Goal: Task Accomplishment & Management: Use online tool/utility

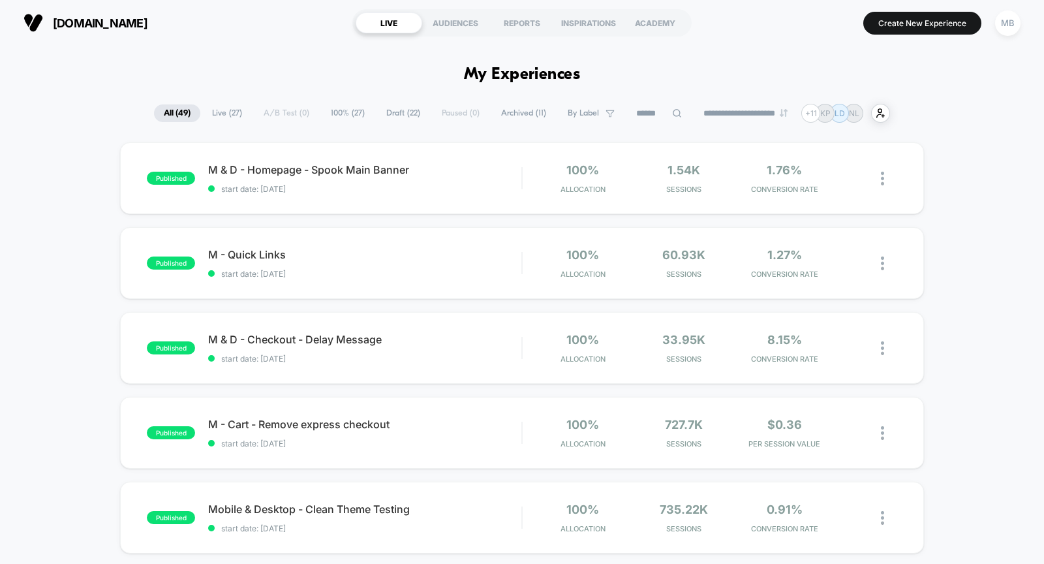
scroll to position [549, 0]
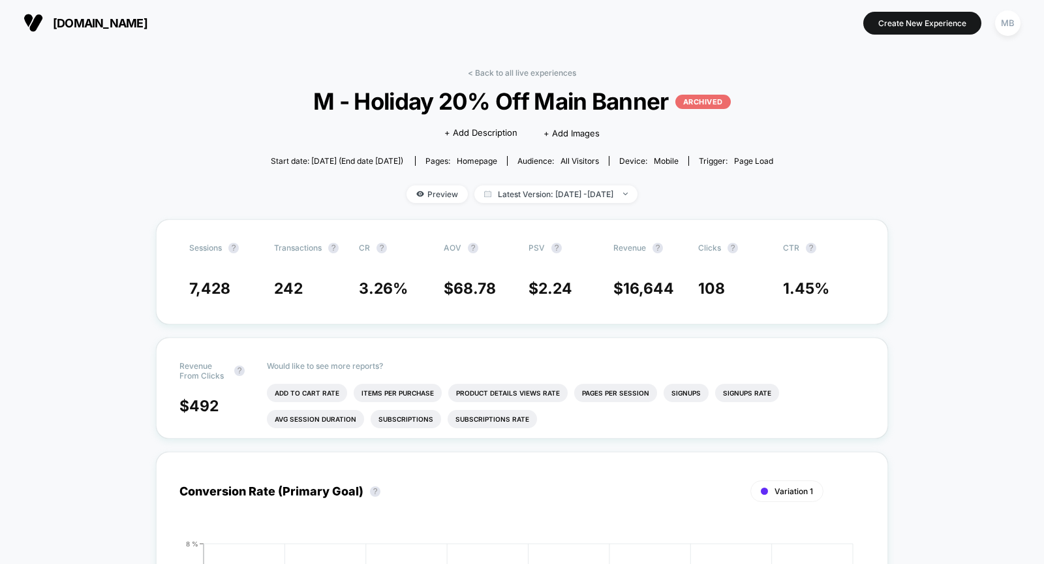
click at [84, 20] on span "[DOMAIN_NAME]" at bounding box center [100, 23] width 95 height 14
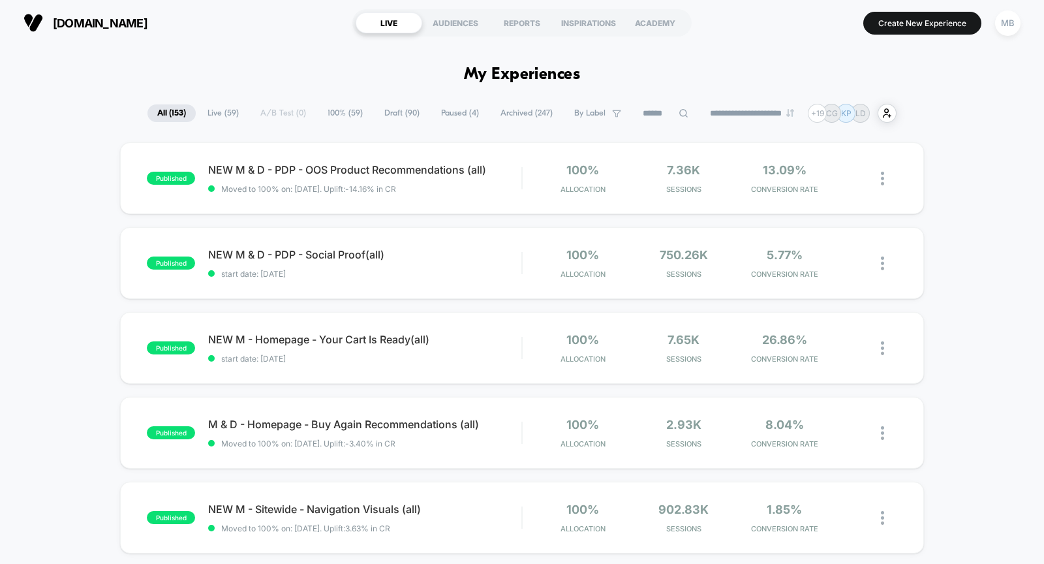
click at [395, 110] on span "Draft ( 90 )" at bounding box center [401, 113] width 55 height 18
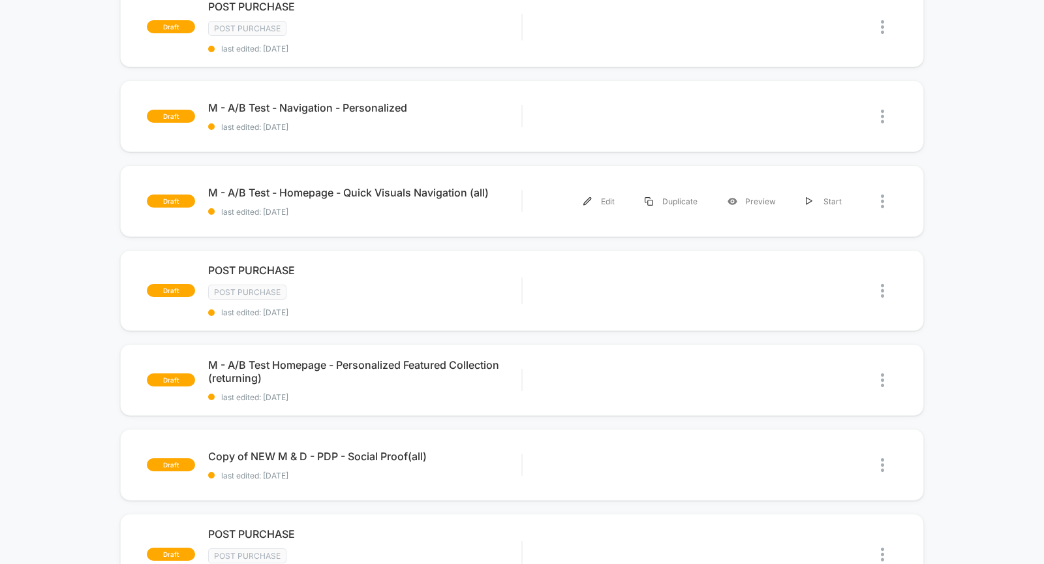
scroll to position [516, 0]
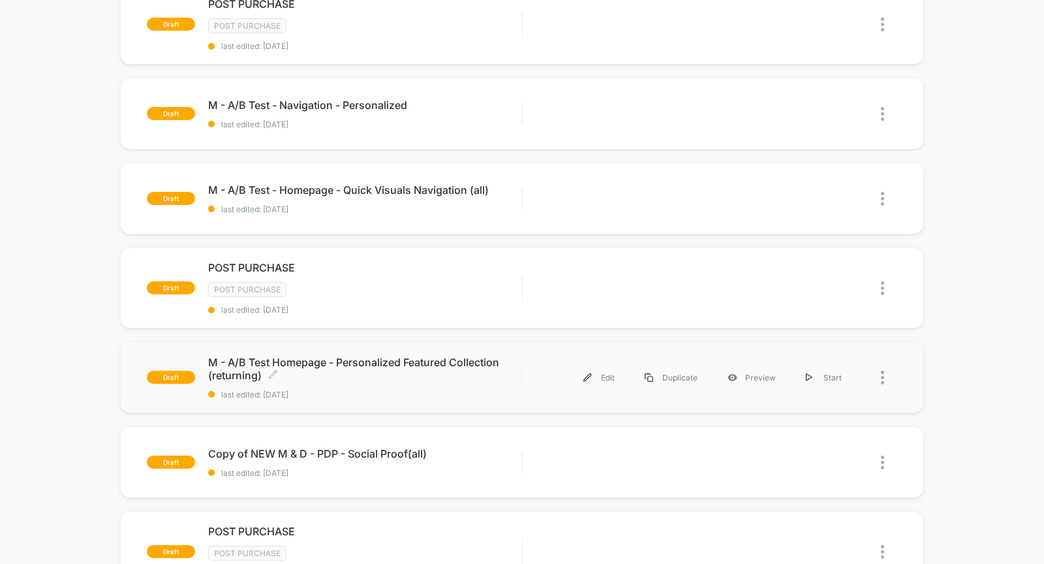
click at [314, 356] on span "M - A/B Test Homepage - Personalized Featured Collection (returning) Click to e…" at bounding box center [364, 369] width 313 height 26
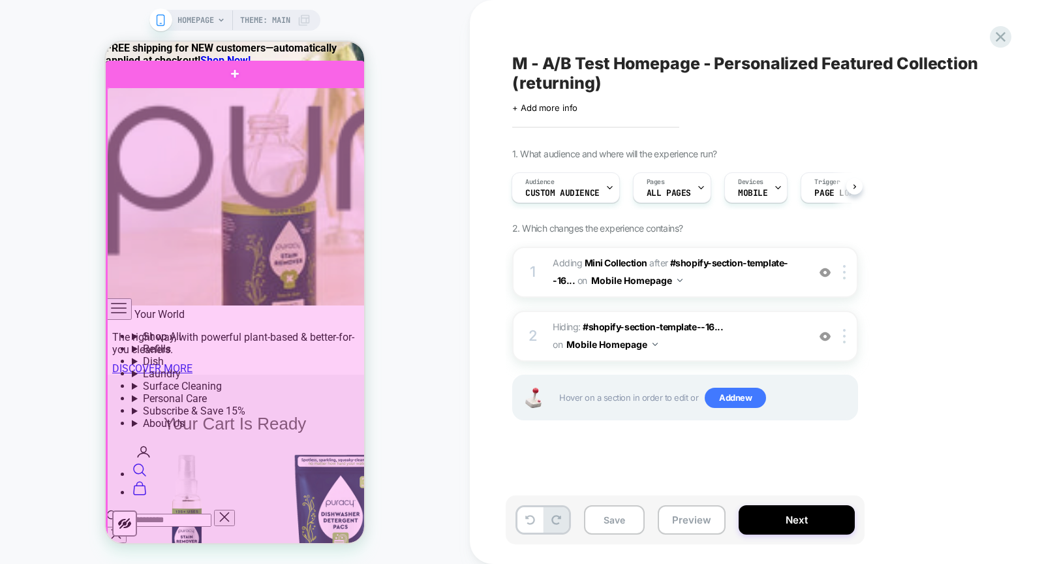
scroll to position [1039, 0]
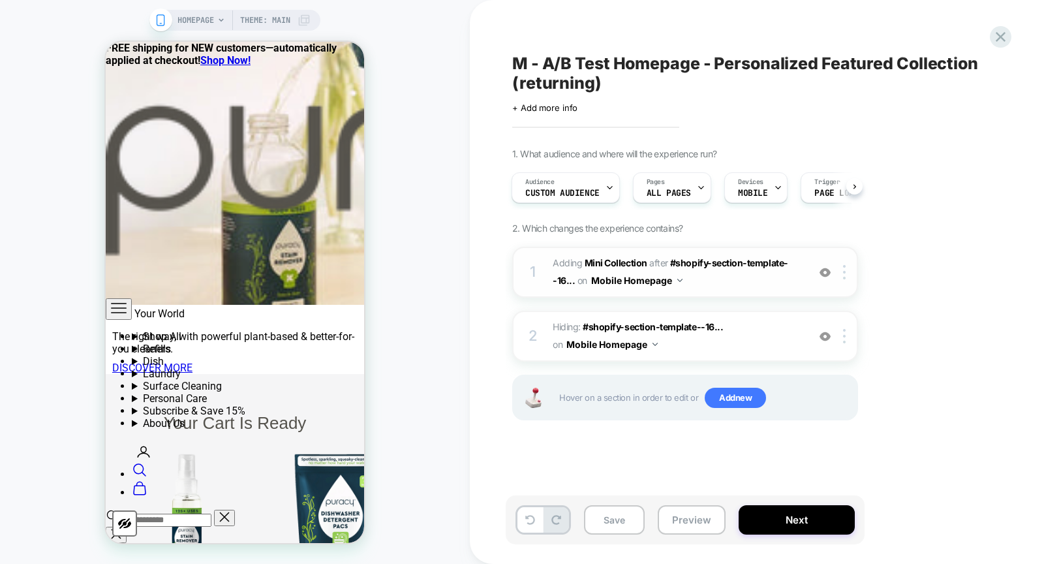
click at [826, 269] on img at bounding box center [824, 272] width 11 height 11
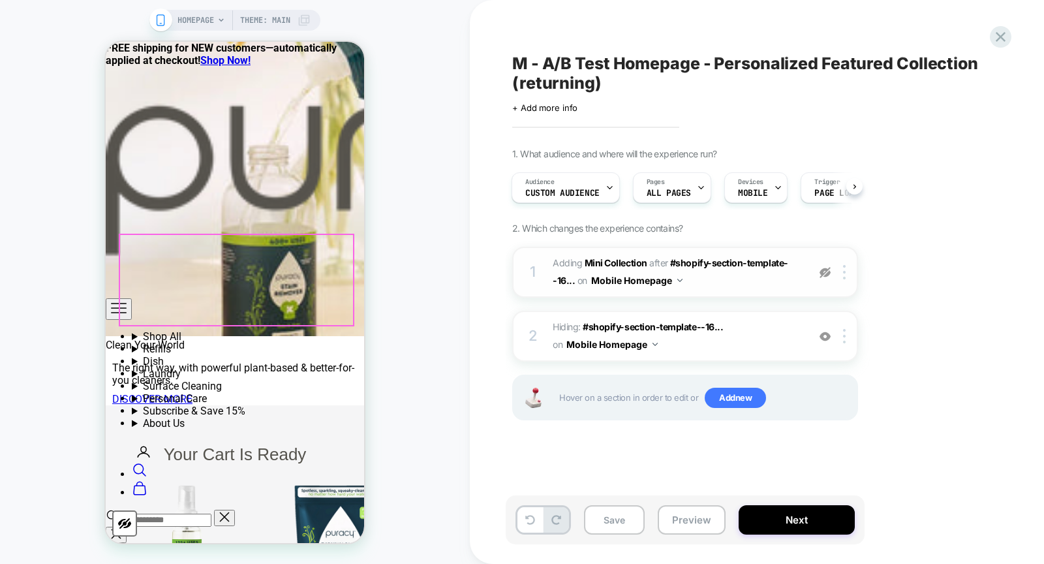
scroll to position [1041, 0]
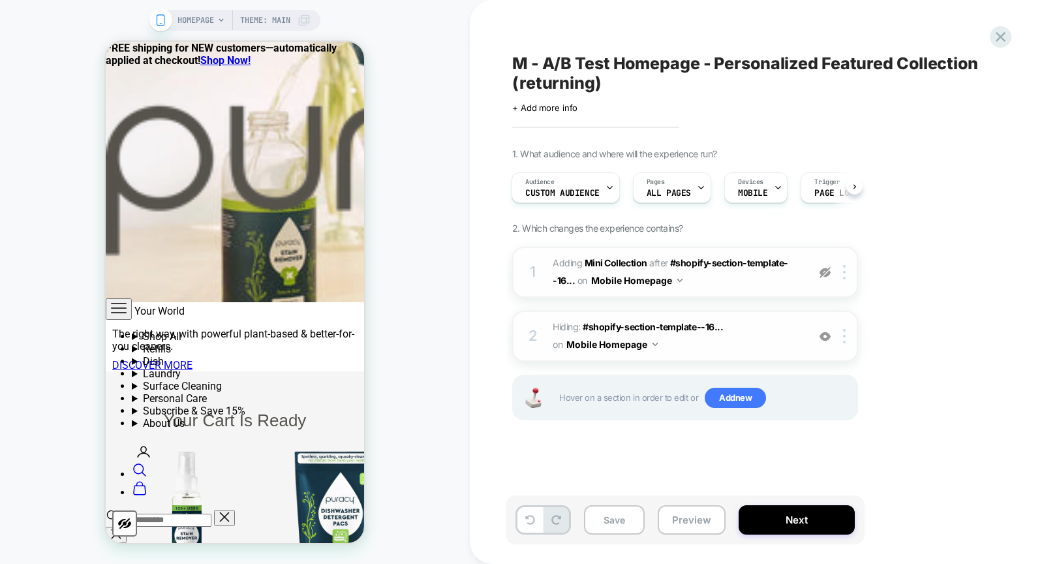
click at [825, 331] on img at bounding box center [824, 336] width 11 height 11
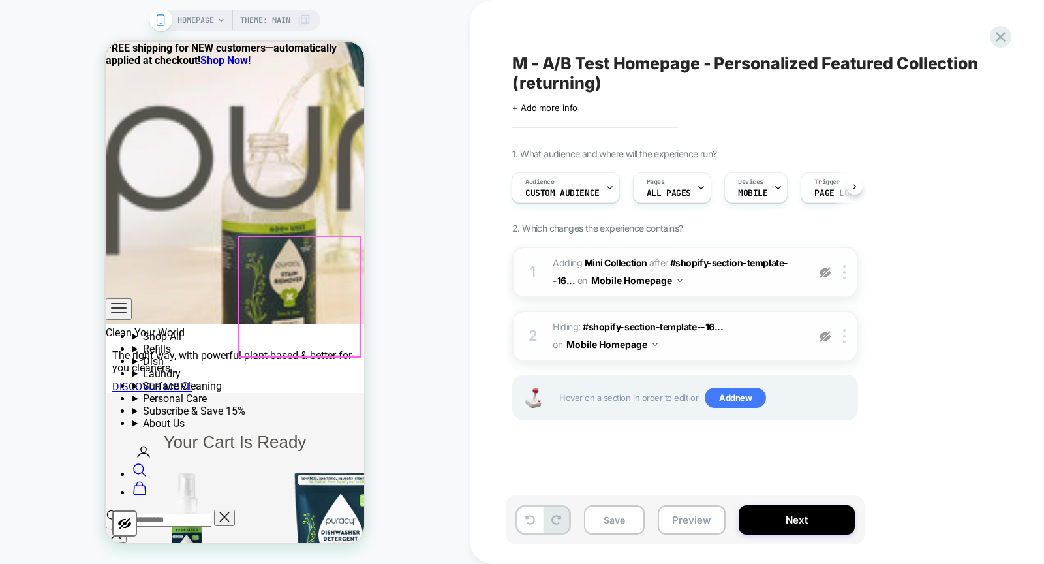
scroll to position [1037, 0]
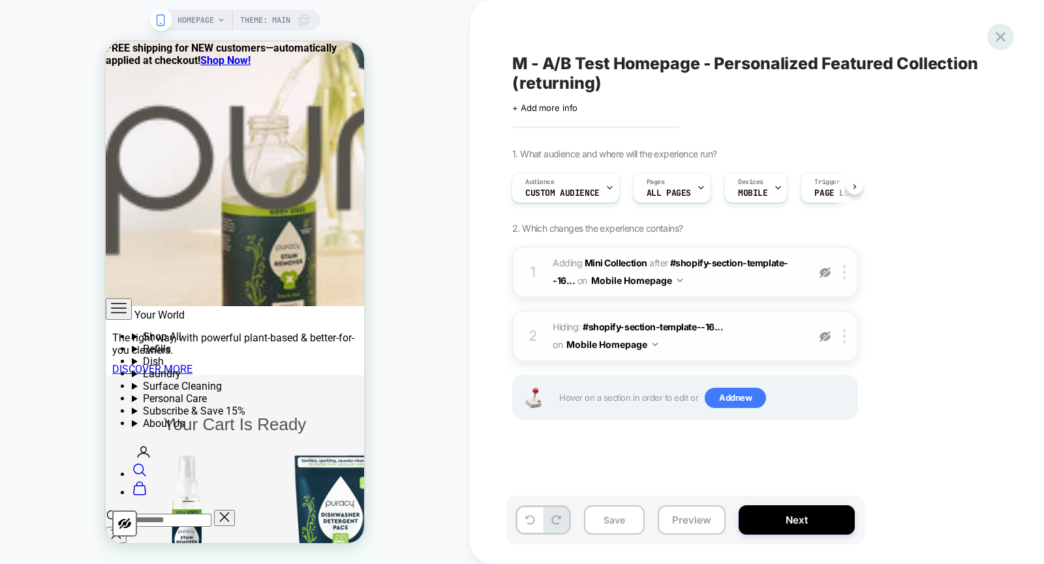
click at [995, 40] on icon at bounding box center [1001, 37] width 18 height 18
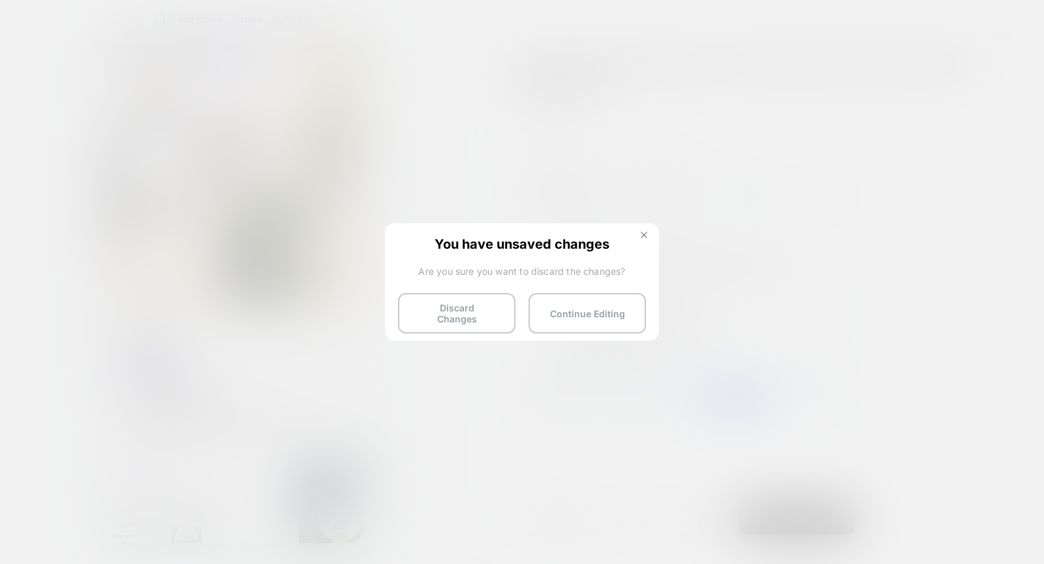
click at [642, 240] on button at bounding box center [644, 236] width 14 height 11
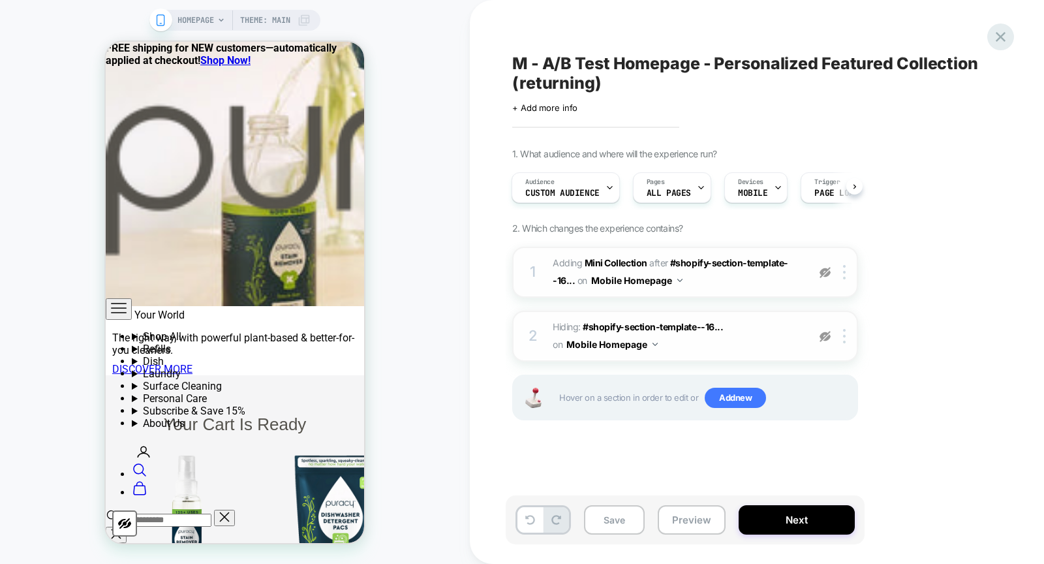
click at [1003, 38] on icon at bounding box center [1001, 37] width 18 height 18
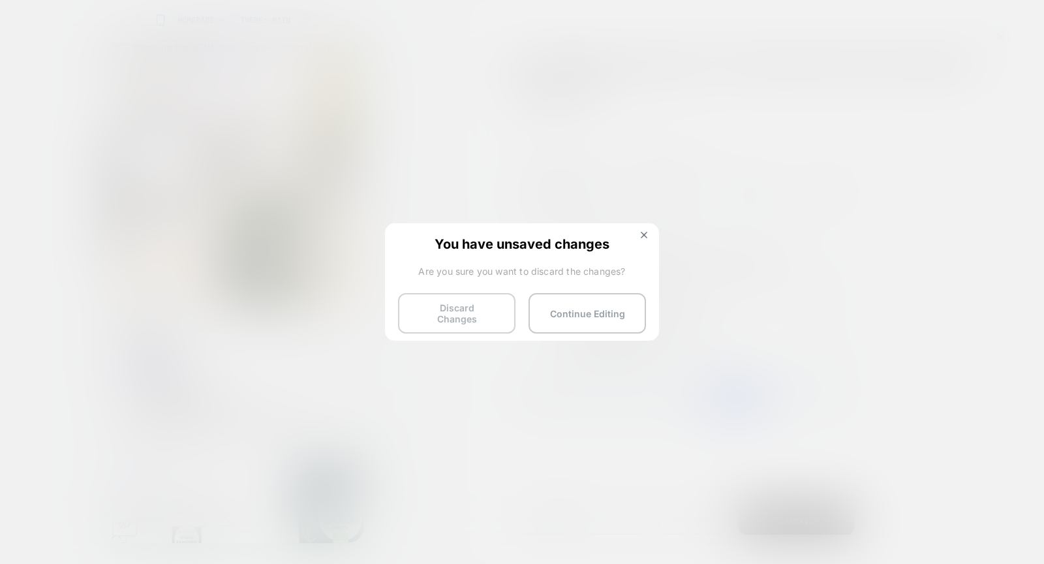
click at [469, 298] on button "Discard Changes" at bounding box center [456, 313] width 117 height 40
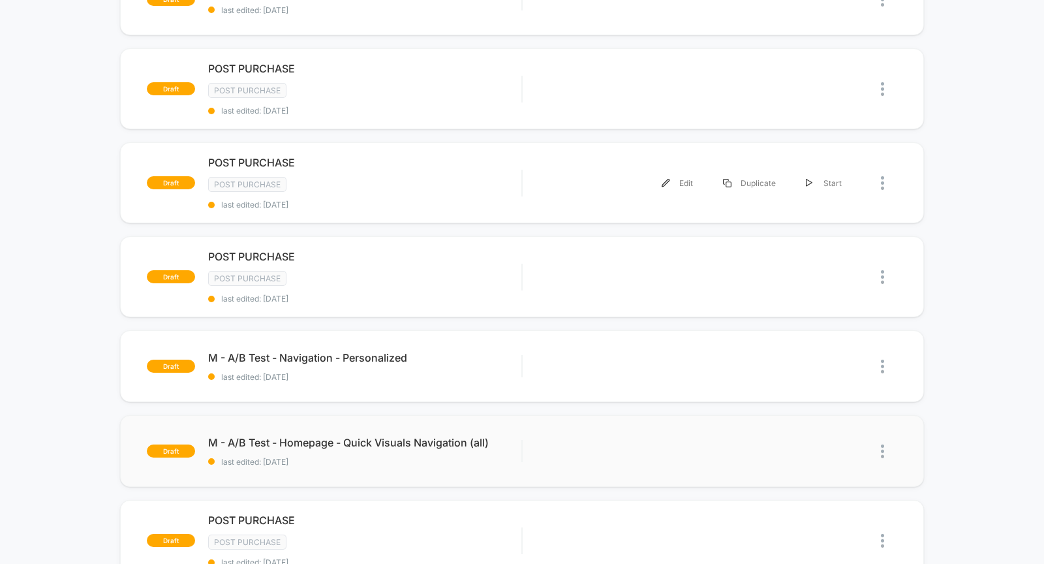
scroll to position [335, 0]
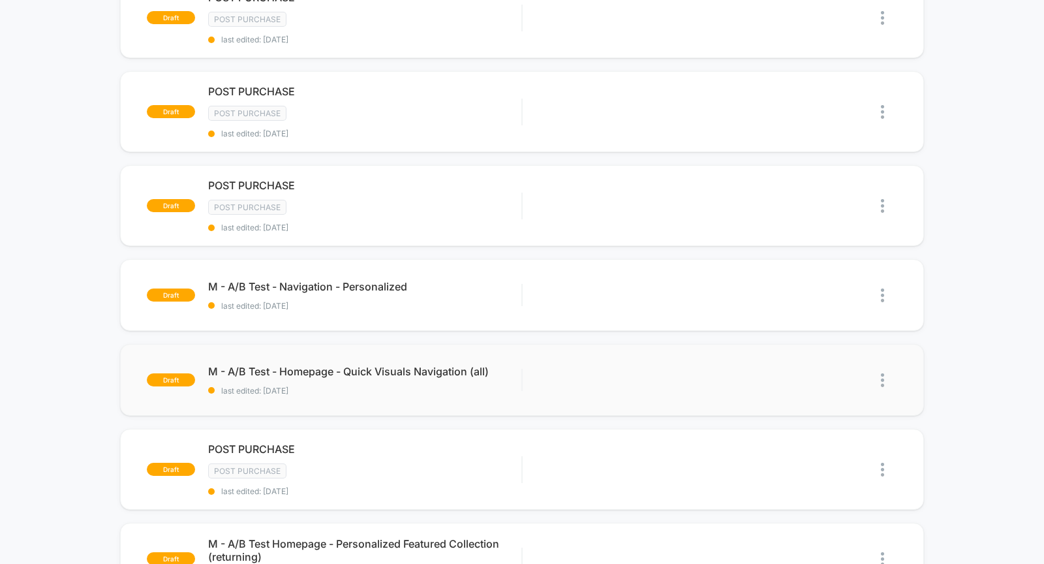
click at [347, 390] on div "draft M - A/B Test - Homepage - Quick Visuals Navigation (all) last edited: [DA…" at bounding box center [522, 380] width 804 height 72
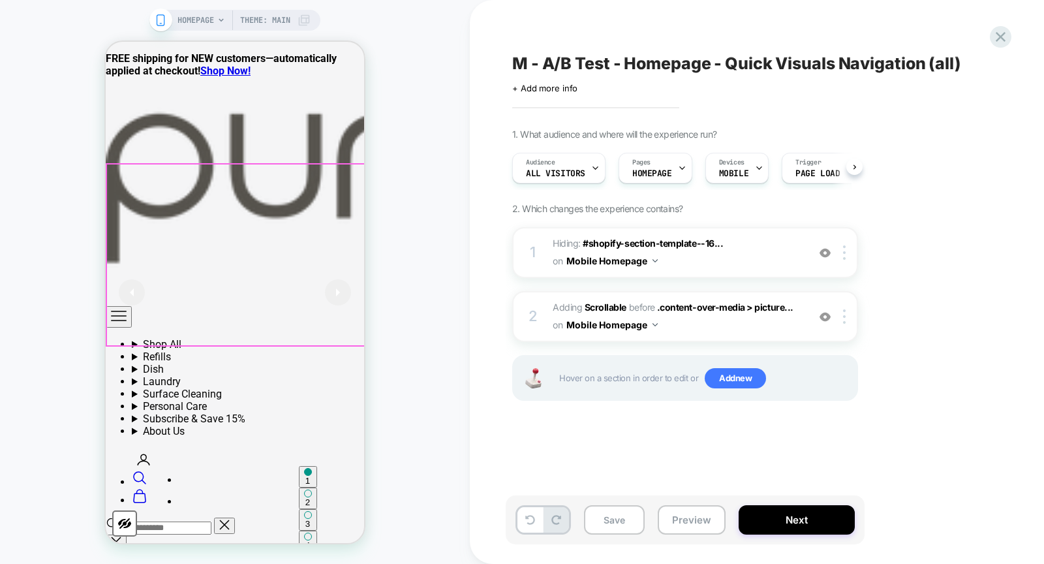
scroll to position [0, 1]
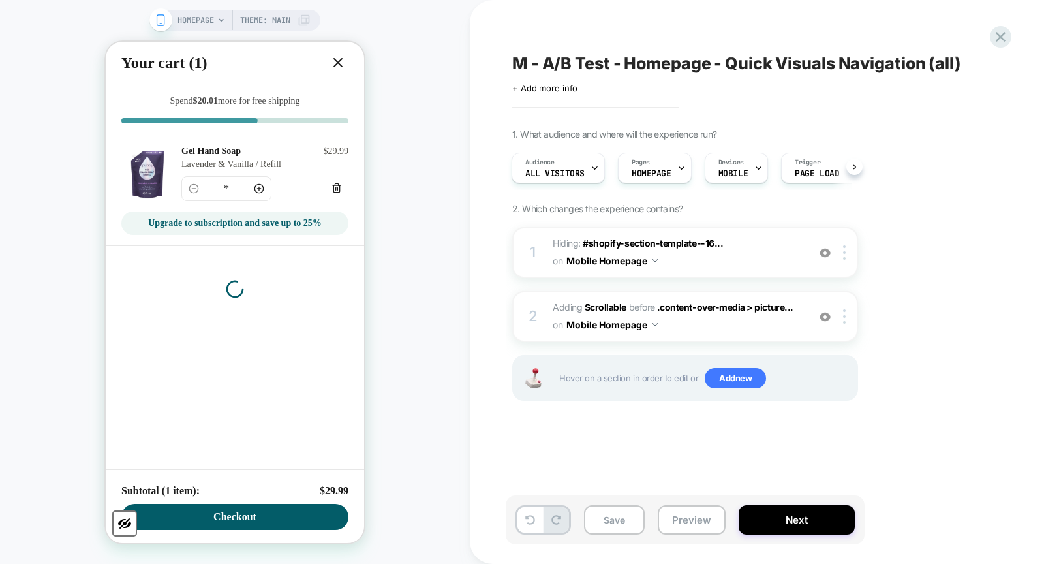
click at [329, 63] on button "Close" at bounding box center [337, 62] width 21 height 21
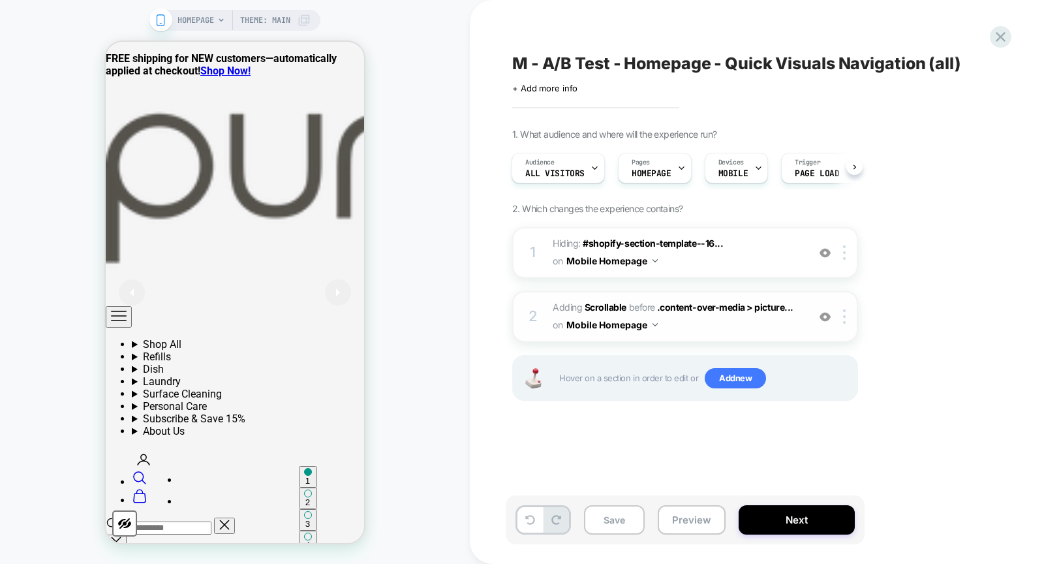
click at [826, 314] on img at bounding box center [824, 316] width 11 height 11
click at [822, 252] on img at bounding box center [824, 252] width 11 height 11
click at [1003, 40] on icon at bounding box center [1001, 37] width 18 height 18
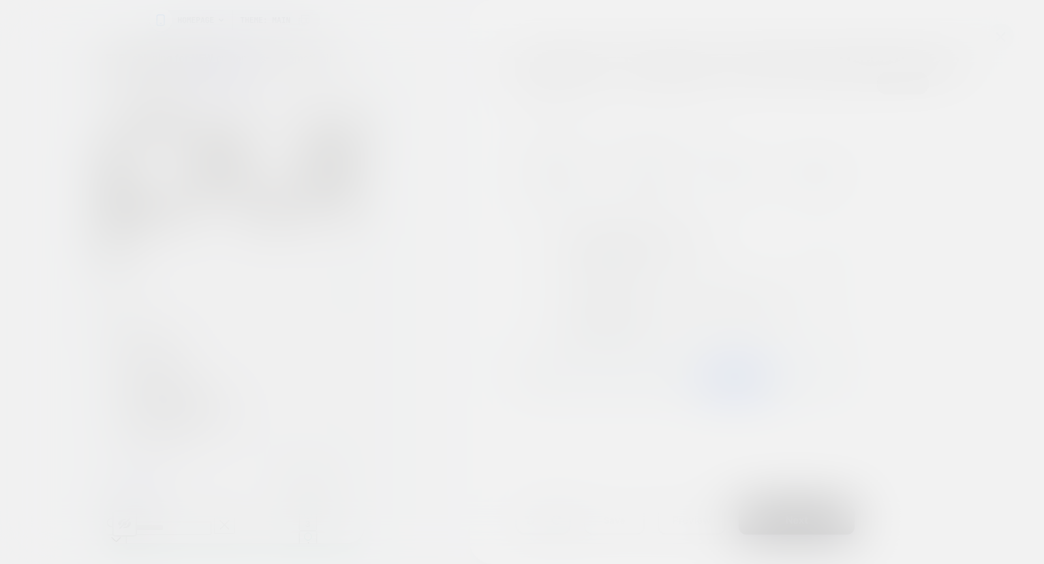
click at [1003, 40] on div at bounding box center [522, 282] width 1044 height 564
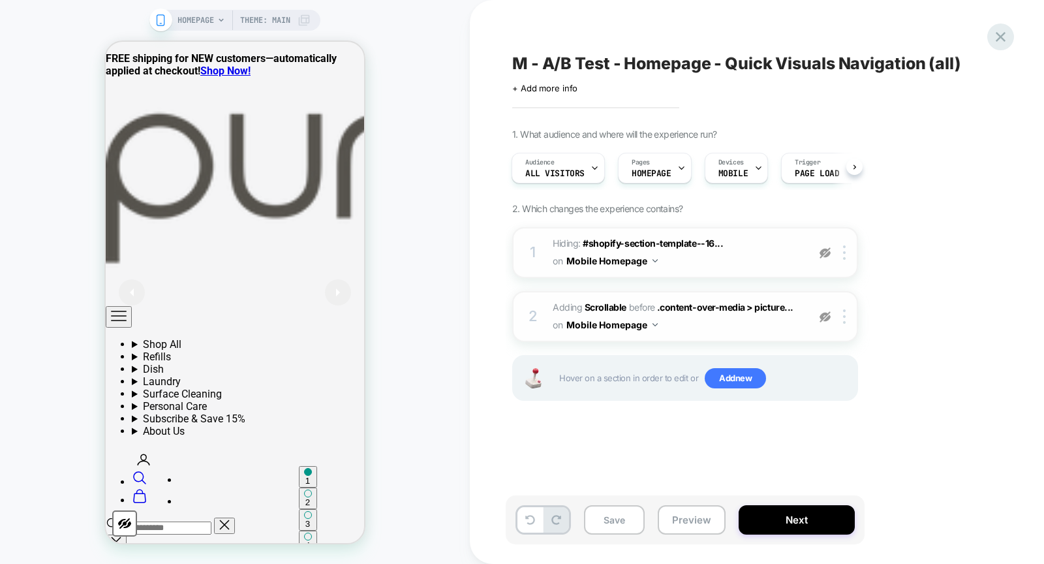
click at [993, 36] on icon at bounding box center [1001, 37] width 18 height 18
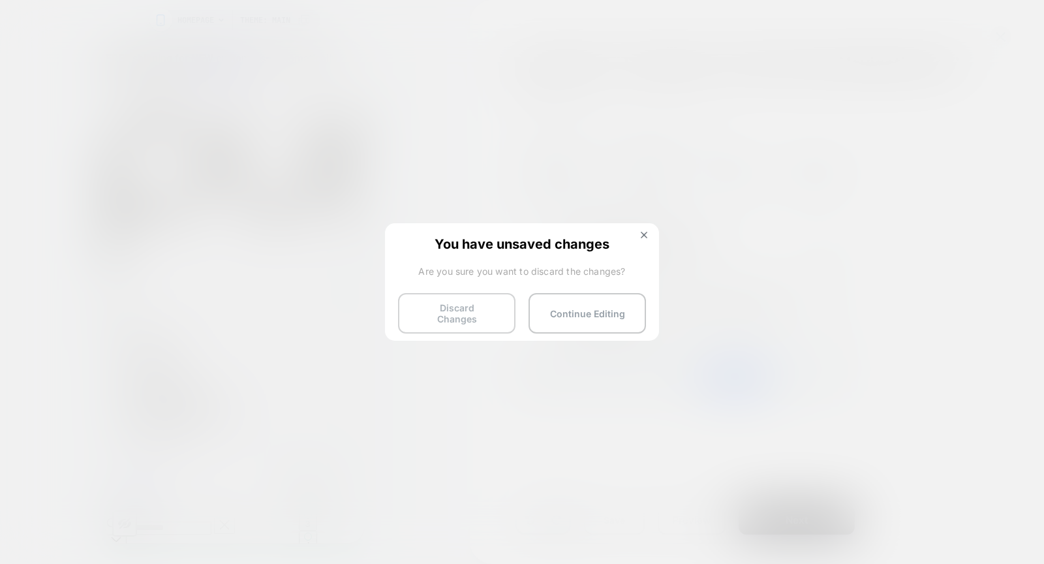
click at [469, 316] on button "Discard Changes" at bounding box center [456, 313] width 117 height 40
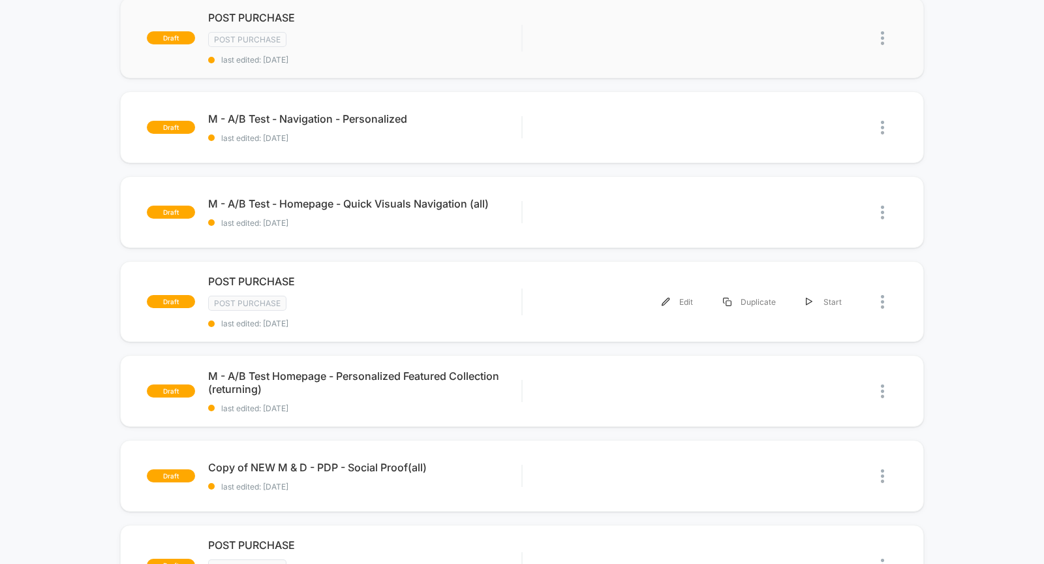
scroll to position [510, 0]
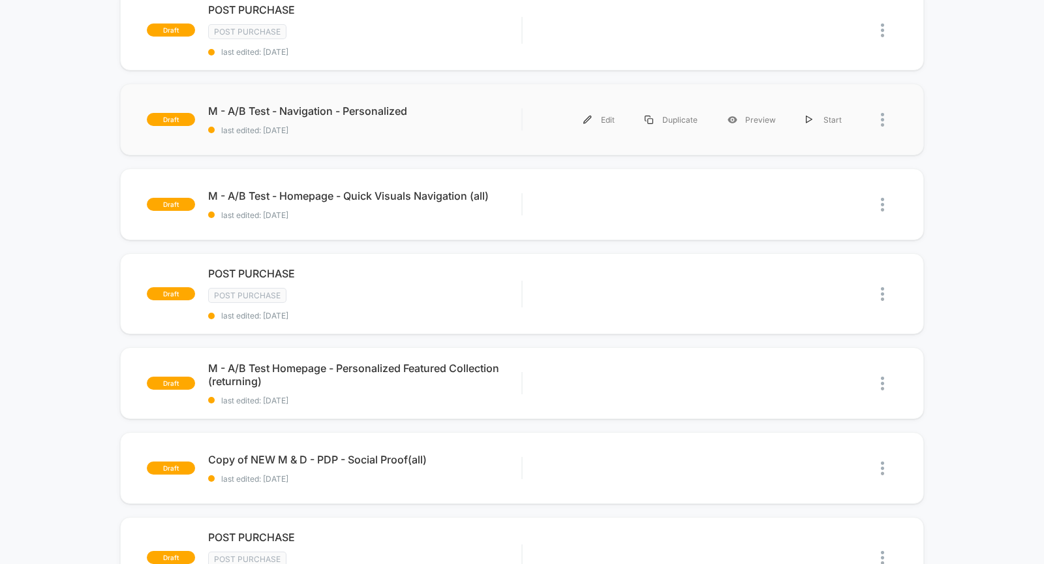
click at [345, 131] on div "draft M - A/B Test - Navigation - Personalized last edited: [DATE] Edit Duplica…" at bounding box center [522, 120] width 804 height 72
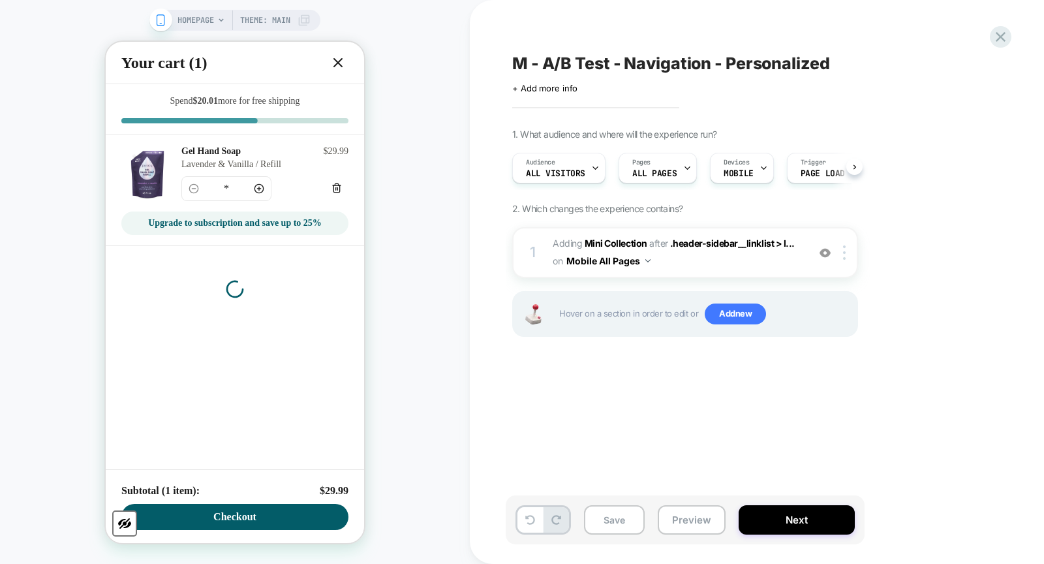
scroll to position [0, 1]
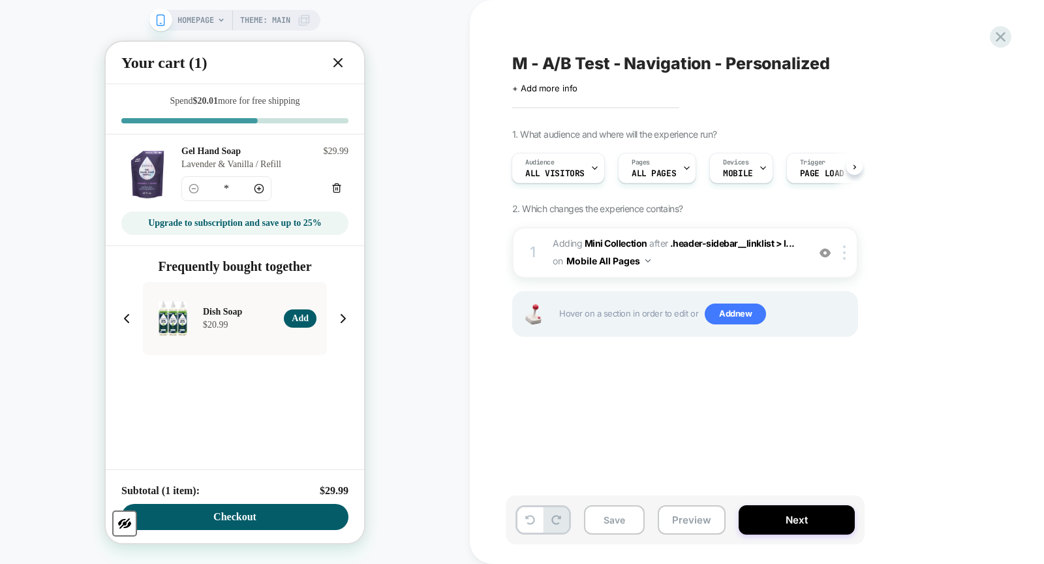
click at [346, 61] on button "Close" at bounding box center [337, 62] width 21 height 21
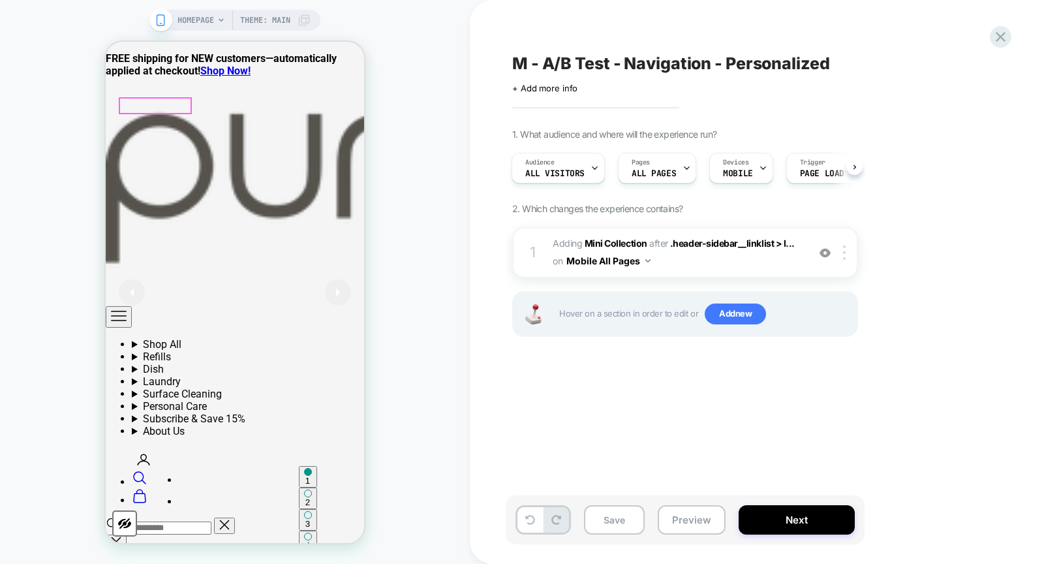
click at [124, 308] on icon "Primary navigation" at bounding box center [119, 316] width 16 height 16
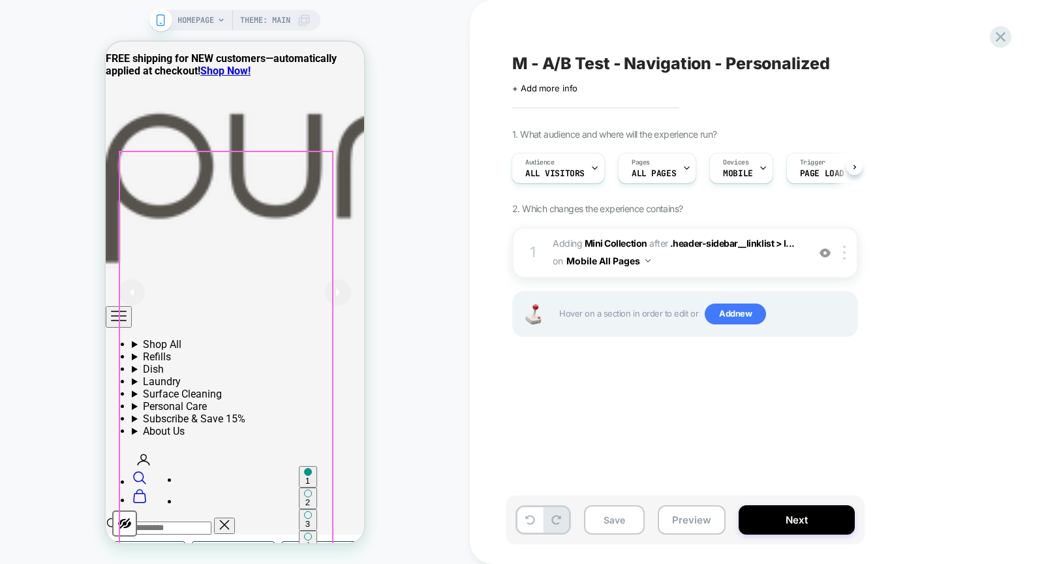
scroll to position [402, 0]
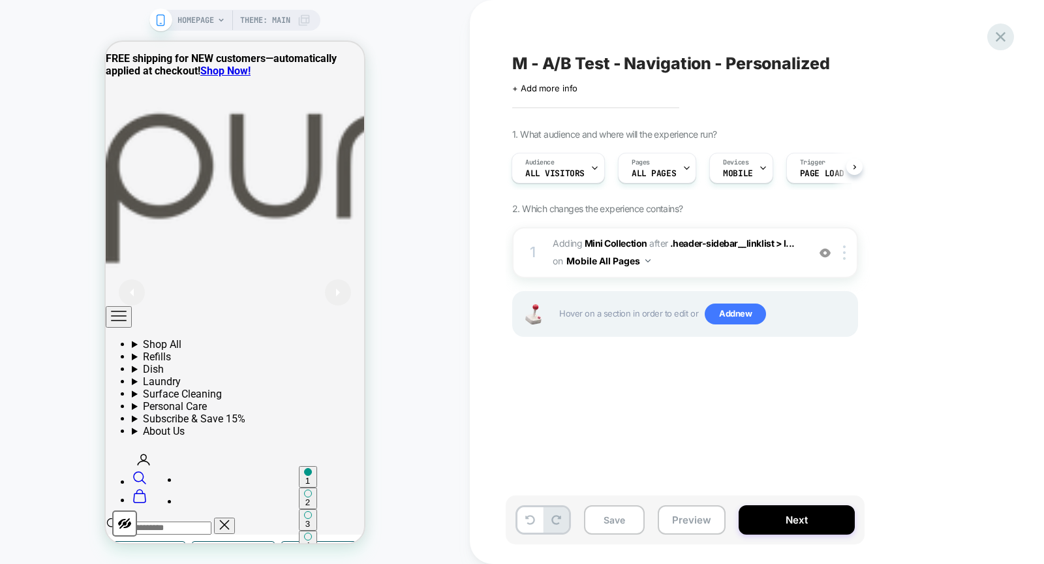
click at [995, 39] on icon at bounding box center [1001, 37] width 18 height 18
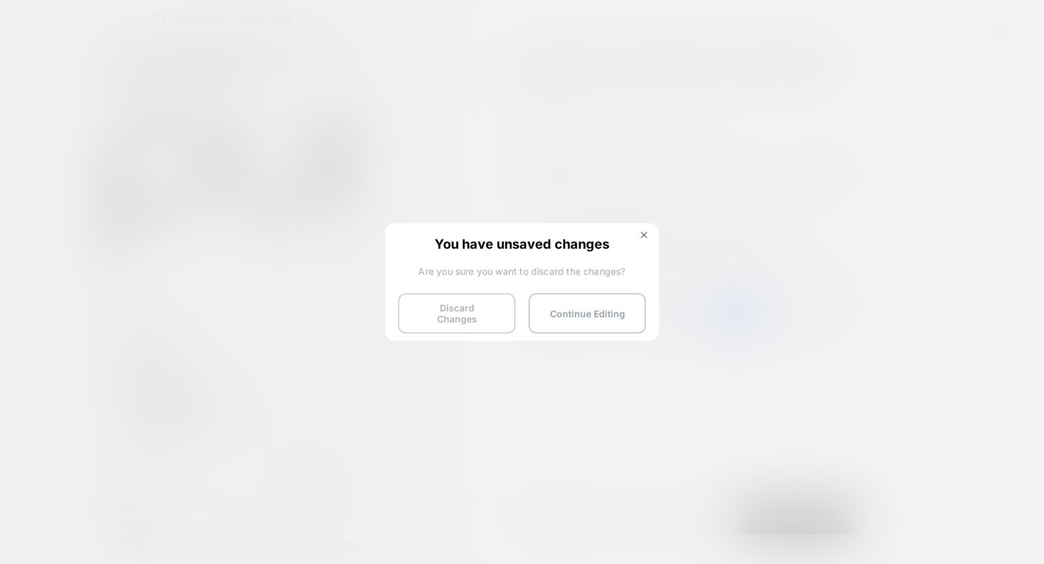
click at [436, 315] on button "Discard Changes" at bounding box center [456, 313] width 117 height 40
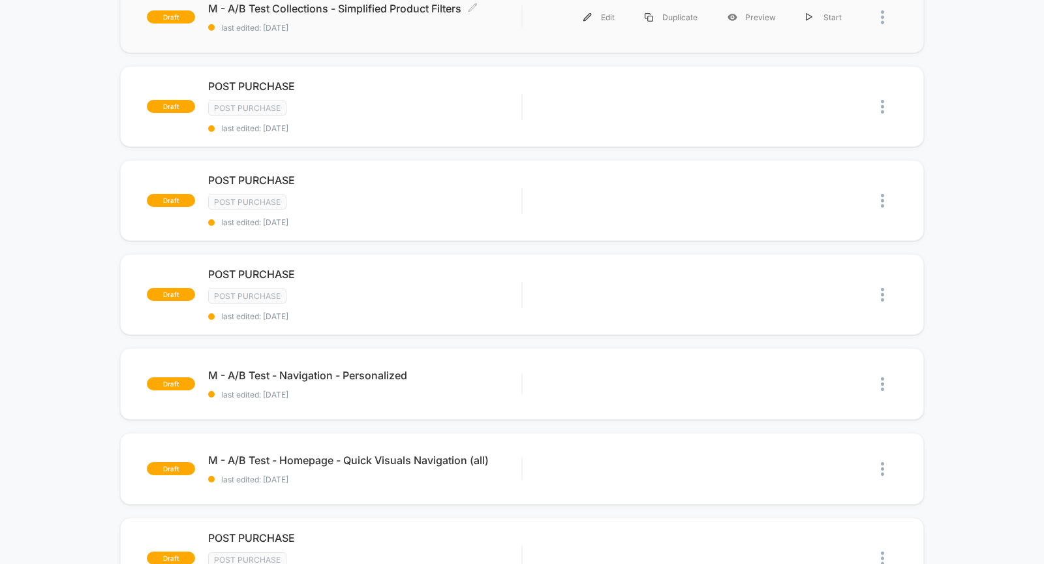
scroll to position [312, 0]
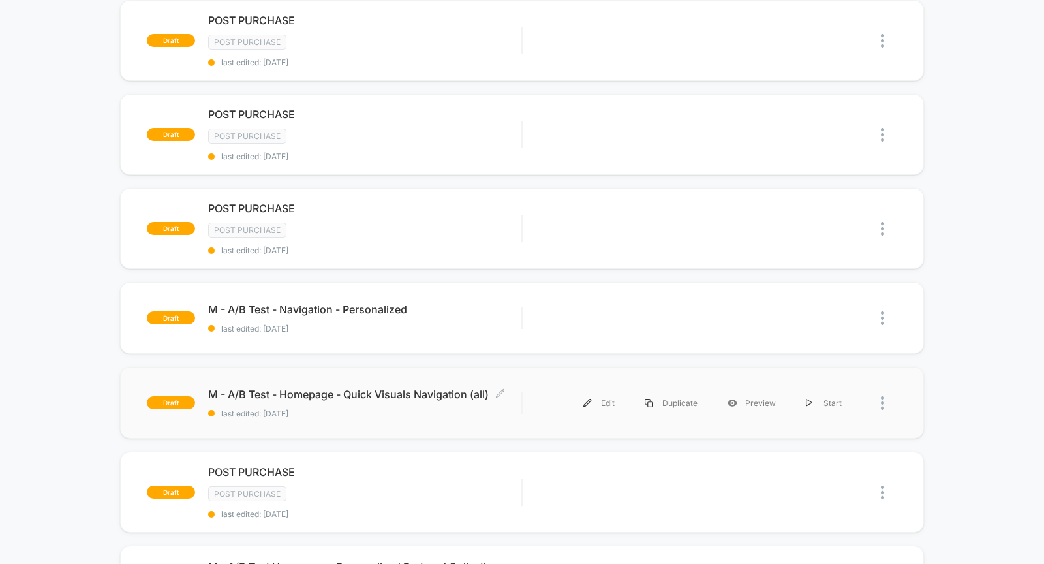
click at [354, 408] on span "last edited: [DATE]" at bounding box center [364, 413] width 313 height 10
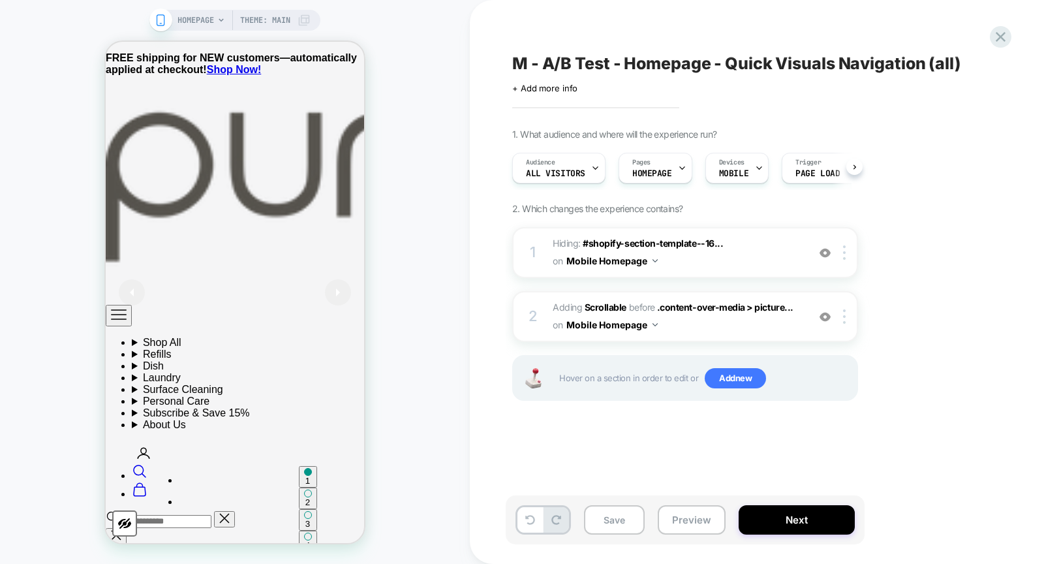
scroll to position [0, 1]
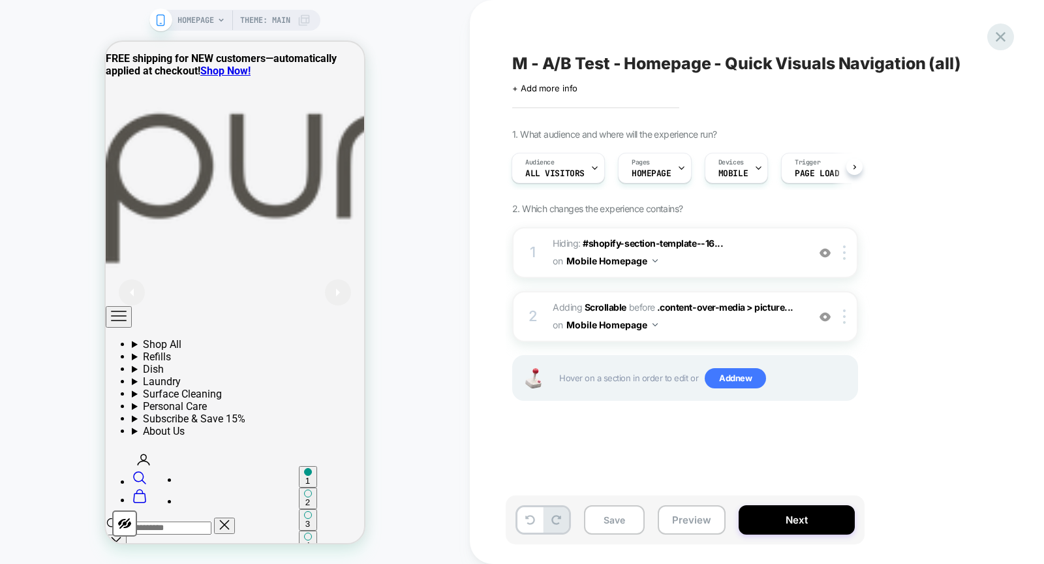
click at [1009, 38] on div at bounding box center [1000, 36] width 27 height 27
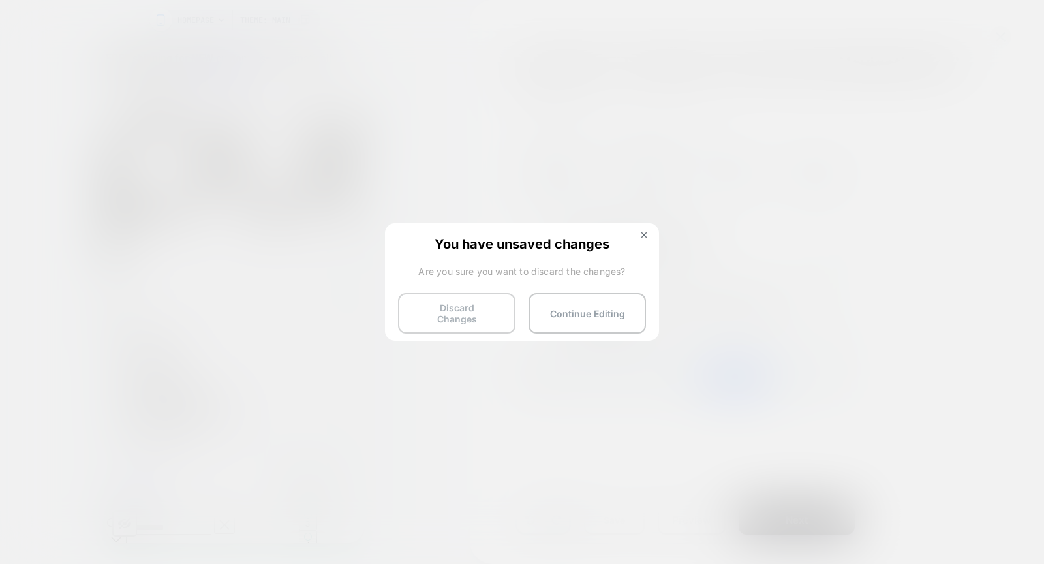
click at [446, 311] on button "Discard Changes" at bounding box center [456, 313] width 117 height 40
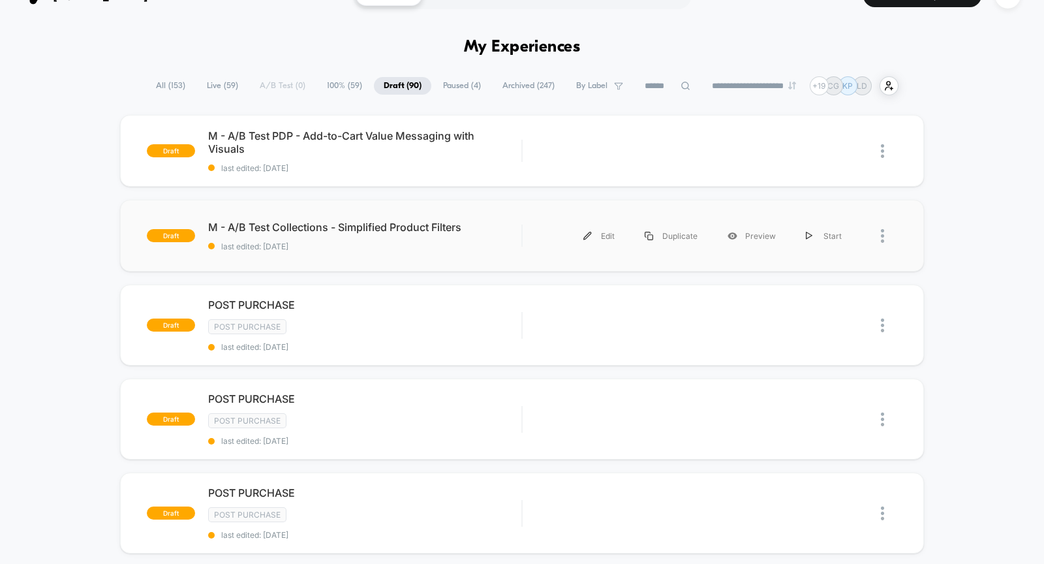
scroll to position [32, 0]
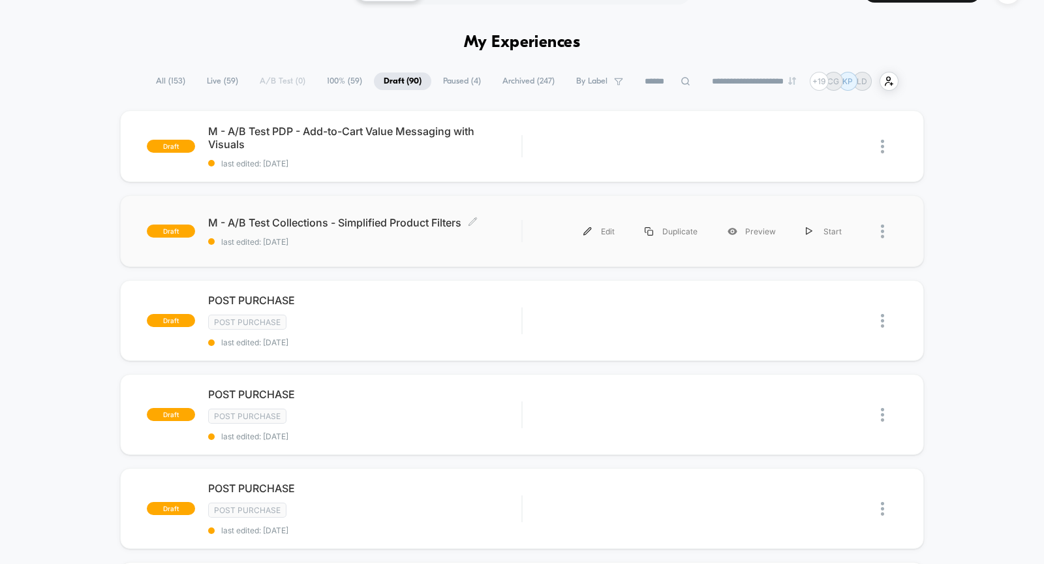
click at [361, 226] on span "M - A/B Test Collections - Simplified Product Filters Click to edit experience …" at bounding box center [364, 222] width 313 height 13
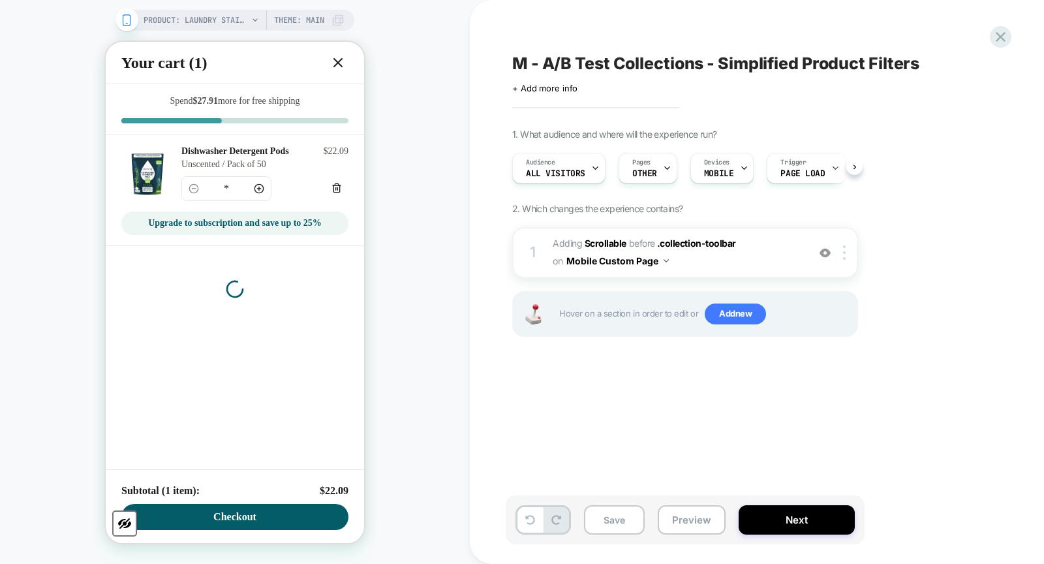
scroll to position [0, 1]
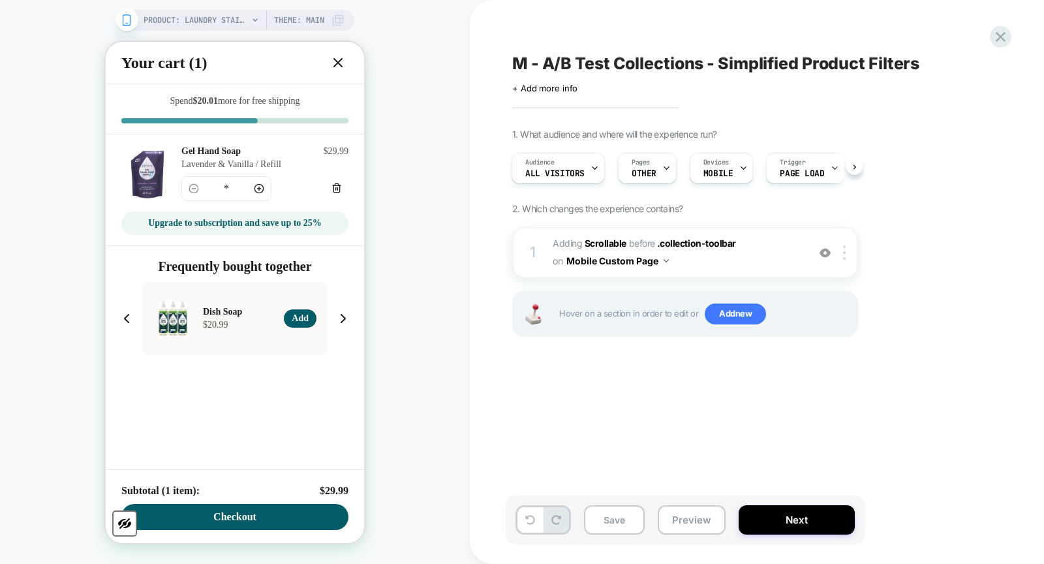
click at [342, 65] on icon at bounding box center [338, 63] width 8 height 8
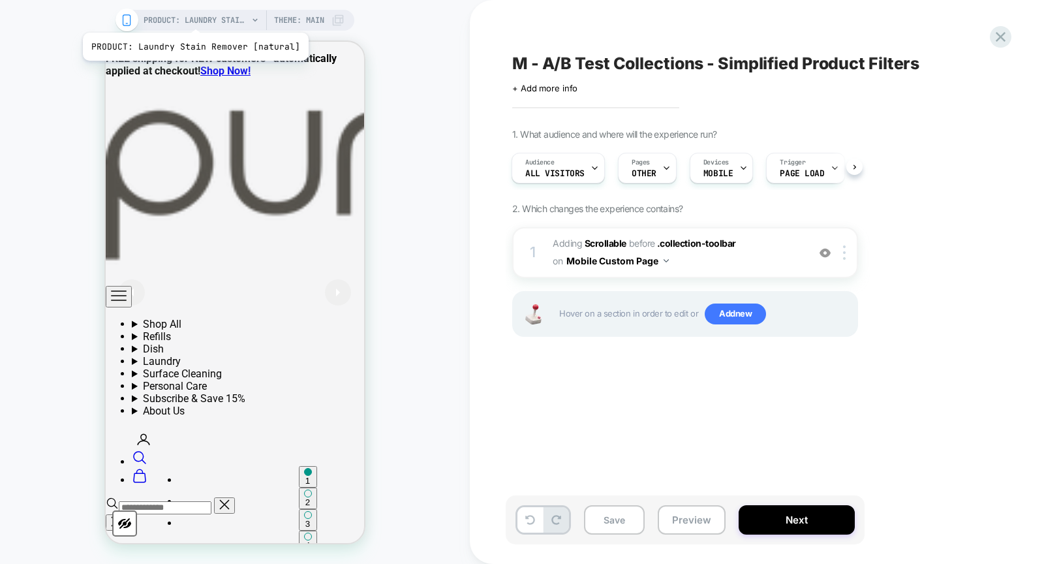
click at [193, 16] on span "PRODUCT: Laundry Stain Remover [natural]" at bounding box center [196, 20] width 104 height 21
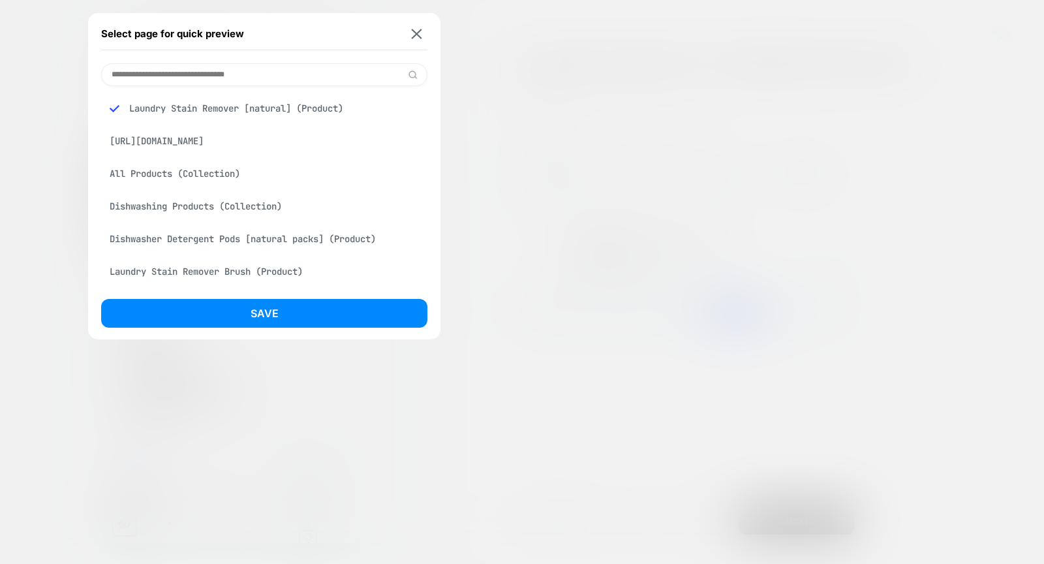
click at [227, 185] on div "All Products (Collection)" at bounding box center [264, 173] width 326 height 25
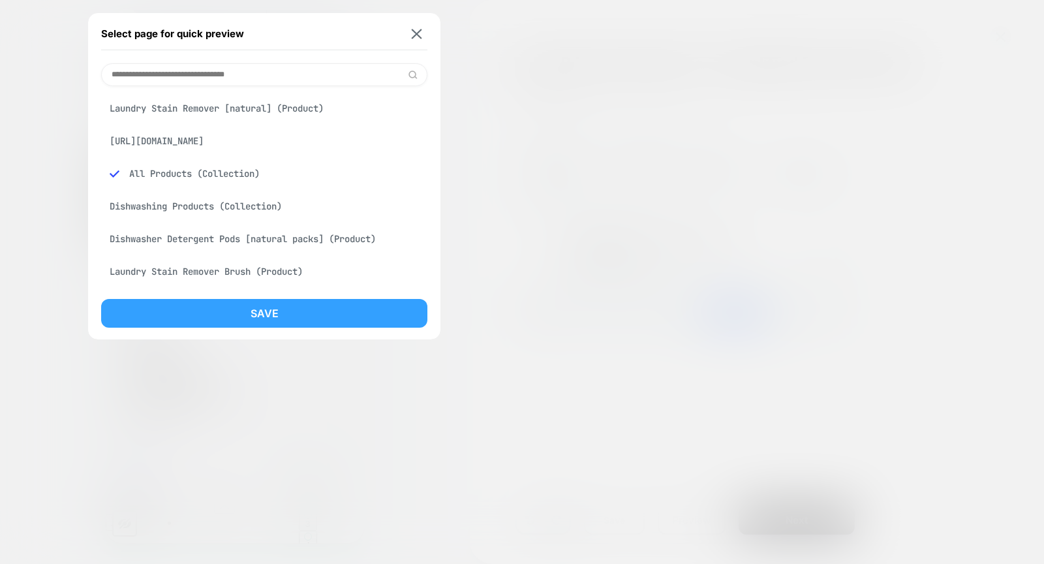
click at [241, 304] on button "Save" at bounding box center [264, 313] width 326 height 29
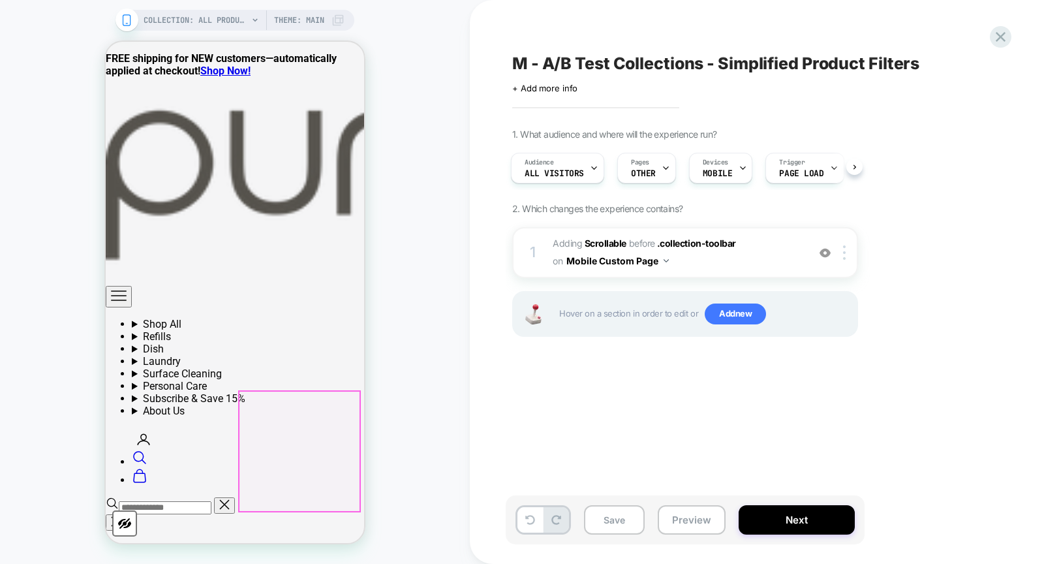
scroll to position [0, 0]
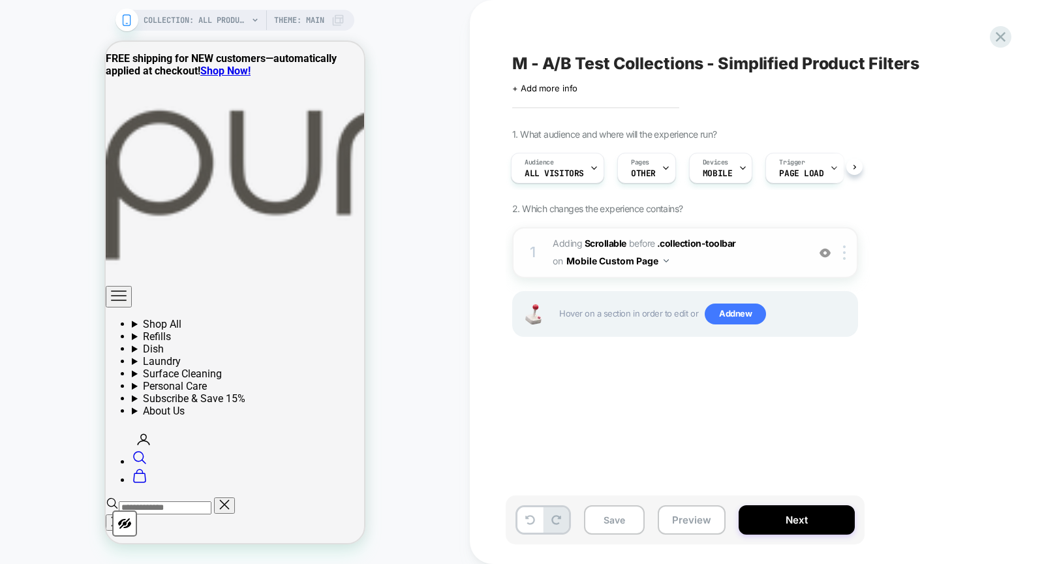
click at [829, 252] on img at bounding box center [824, 252] width 11 height 11
click at [821, 249] on img at bounding box center [824, 252] width 11 height 11
click at [995, 37] on icon at bounding box center [1001, 37] width 18 height 18
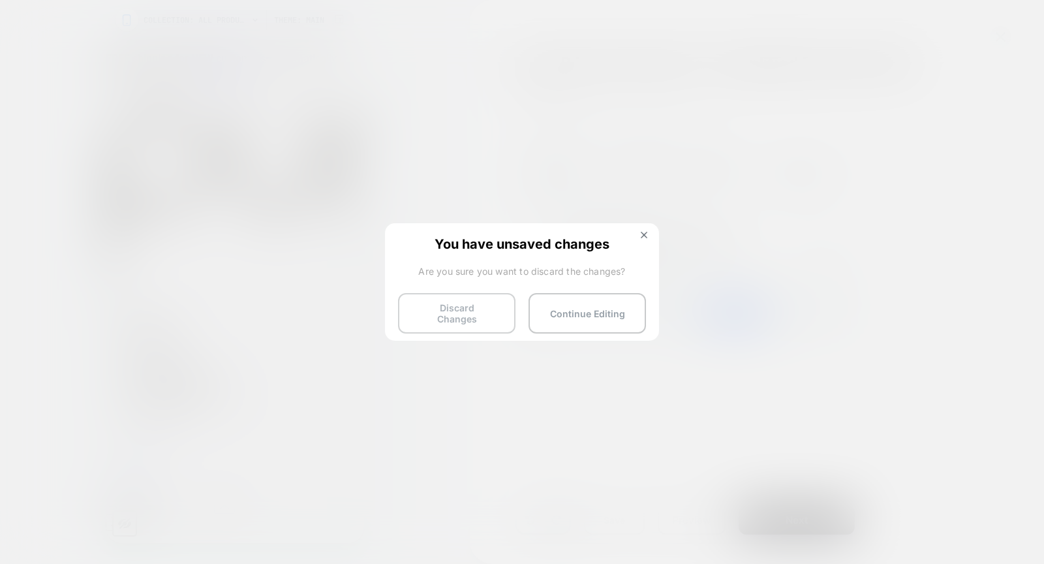
click at [478, 311] on button "Discard Changes" at bounding box center [456, 313] width 117 height 40
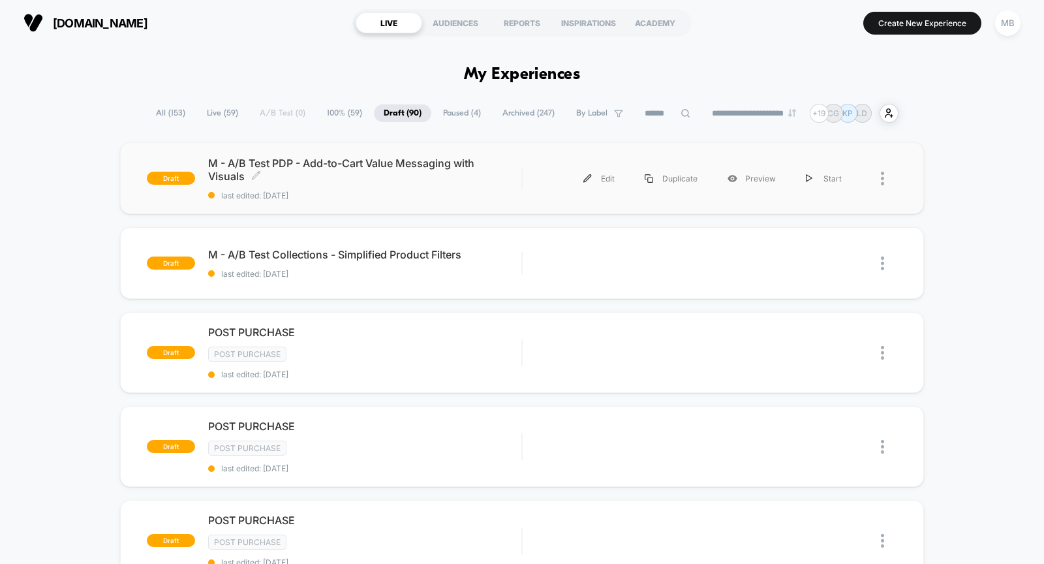
click at [449, 175] on span "M - A/B Test PDP - Add-to-Cart Value Messaging with Visuals Click to edit exper…" at bounding box center [364, 170] width 313 height 26
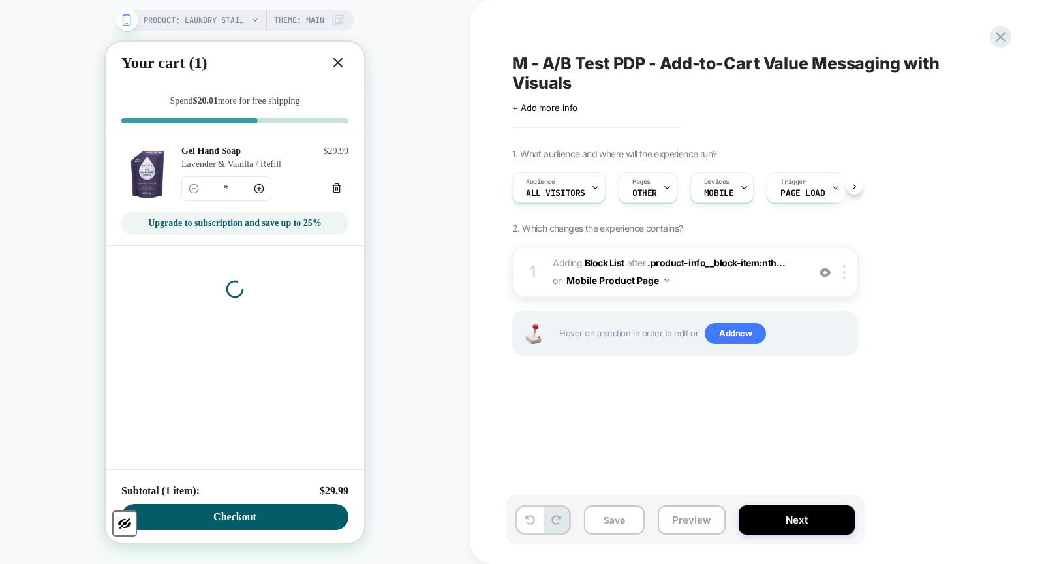
scroll to position [0, 1]
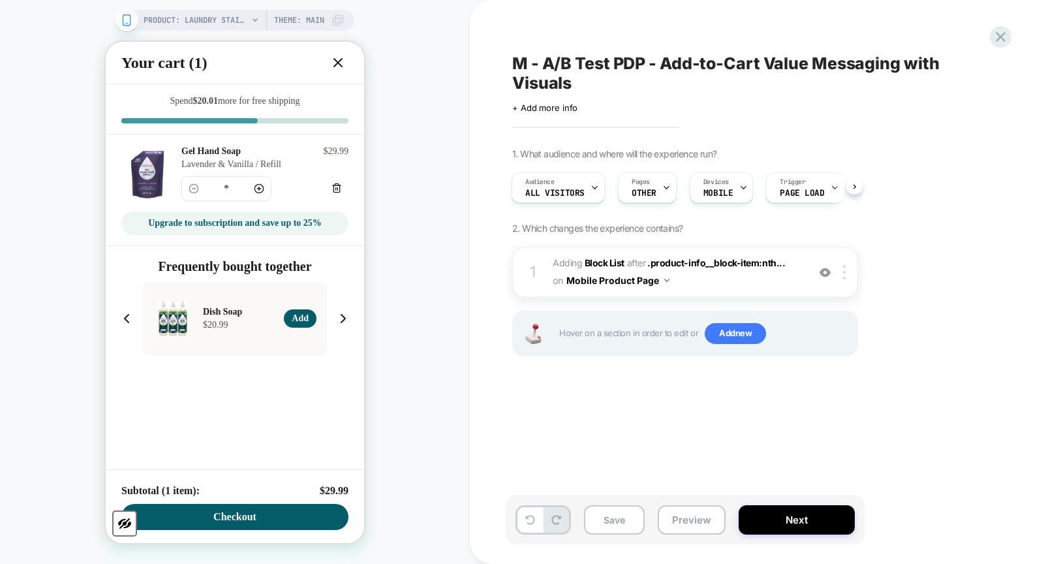
click at [332, 58] on icon at bounding box center [338, 63] width 16 height 16
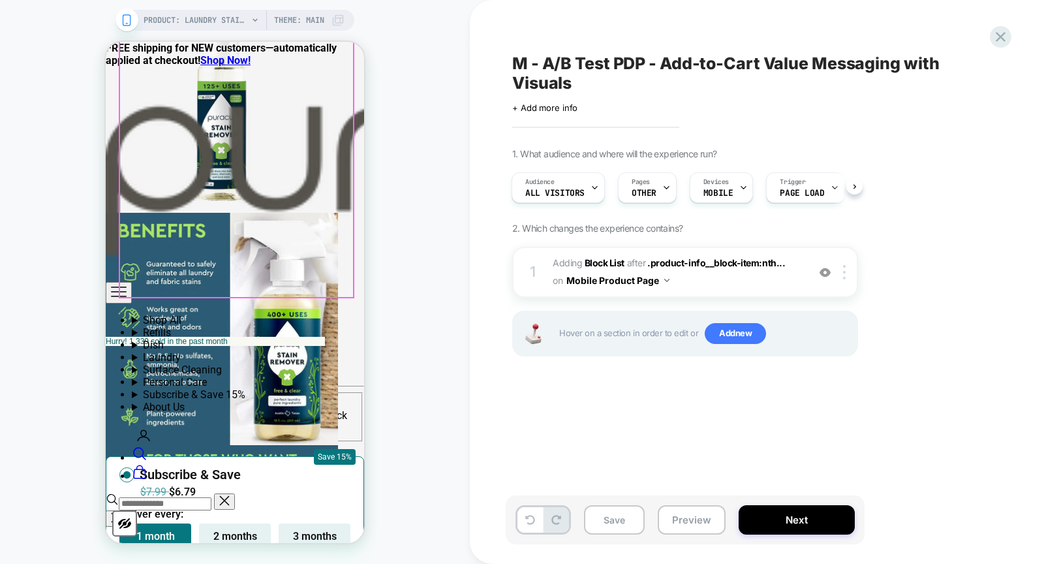
scroll to position [877, 0]
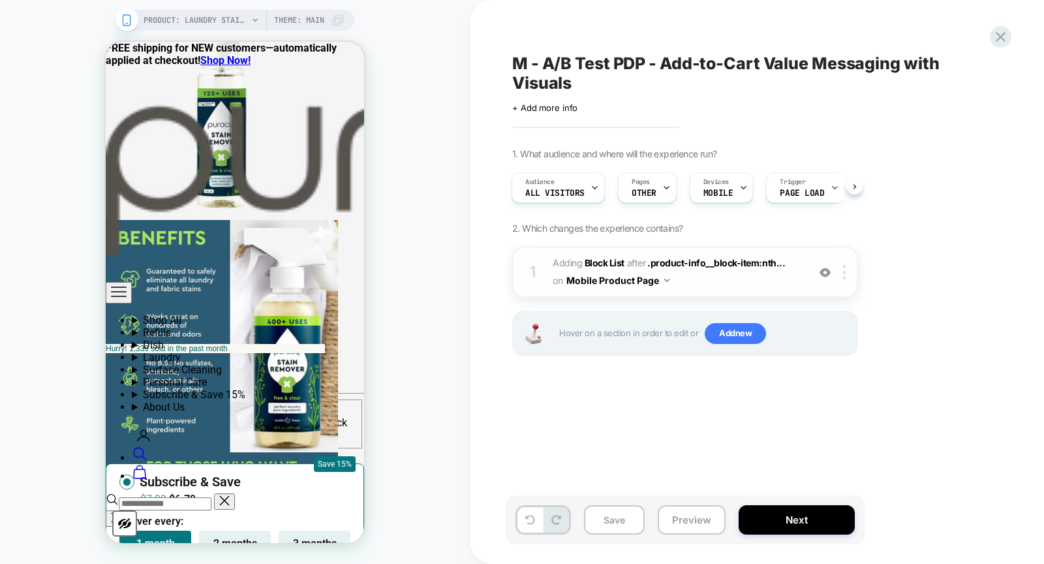
click at [822, 269] on img at bounding box center [824, 272] width 11 height 11
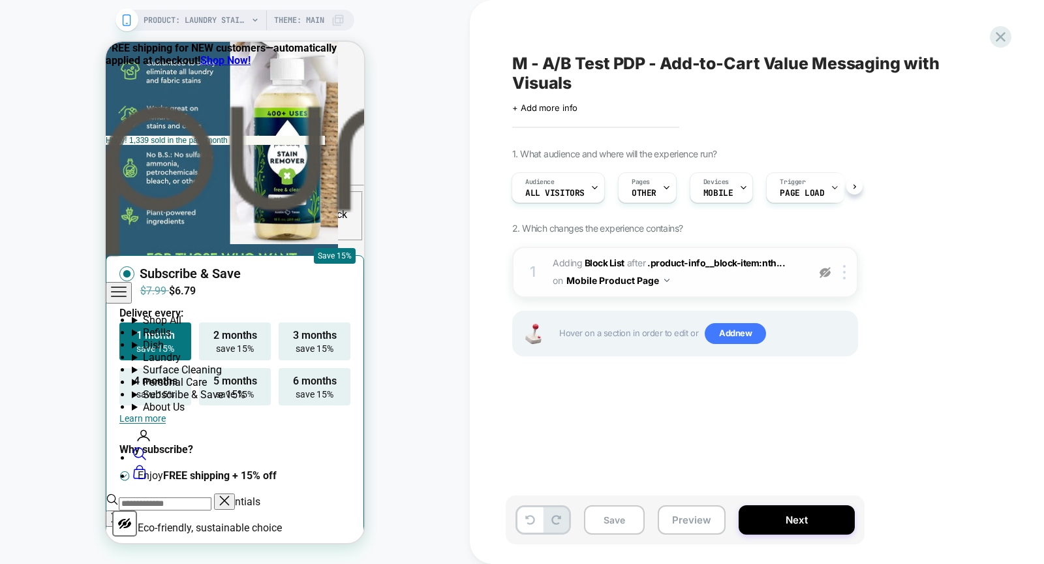
scroll to position [1086, 0]
